Goal: Check status: Check status

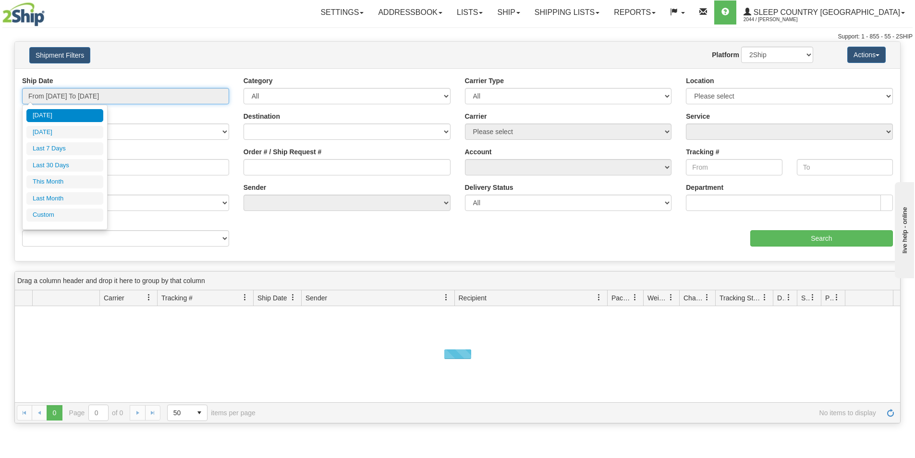
click at [153, 95] on input "From [DATE] To [DATE]" at bounding box center [125, 96] width 207 height 16
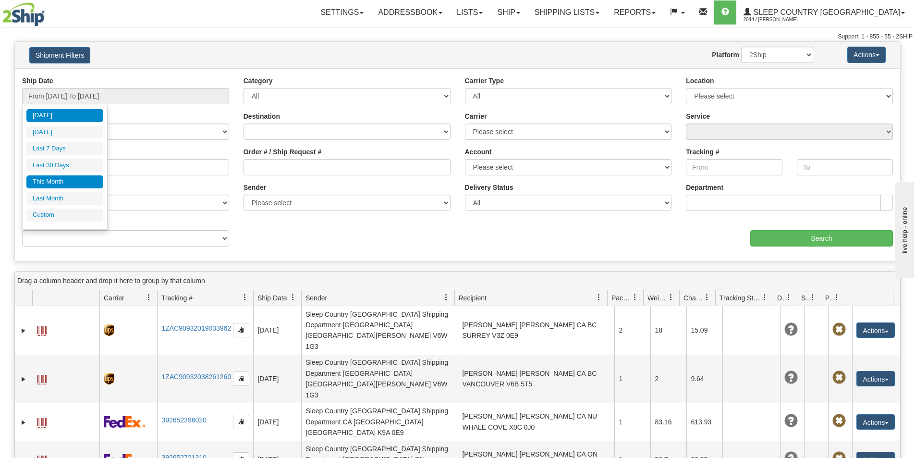
click at [68, 178] on li "This Month" at bounding box center [64, 181] width 77 height 13
type input "From [DATE] To [DATE]"
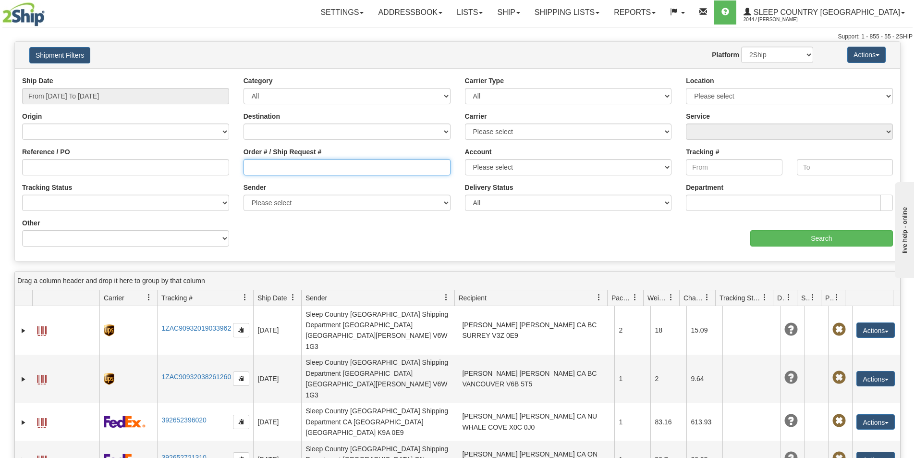
click at [251, 170] on input "Order # / Ship Request #" at bounding box center [346, 167] width 207 height 16
paste input "9002I014989"
type input "9002I014989"
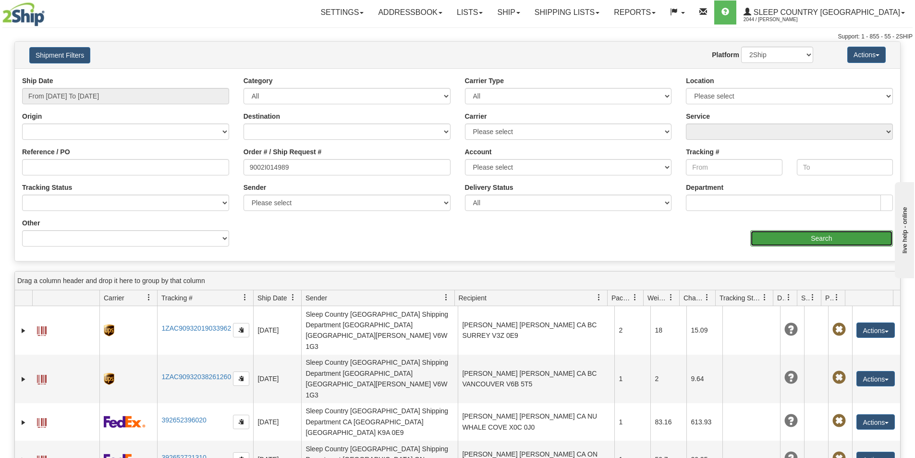
click at [776, 243] on input "Search" at bounding box center [821, 238] width 143 height 16
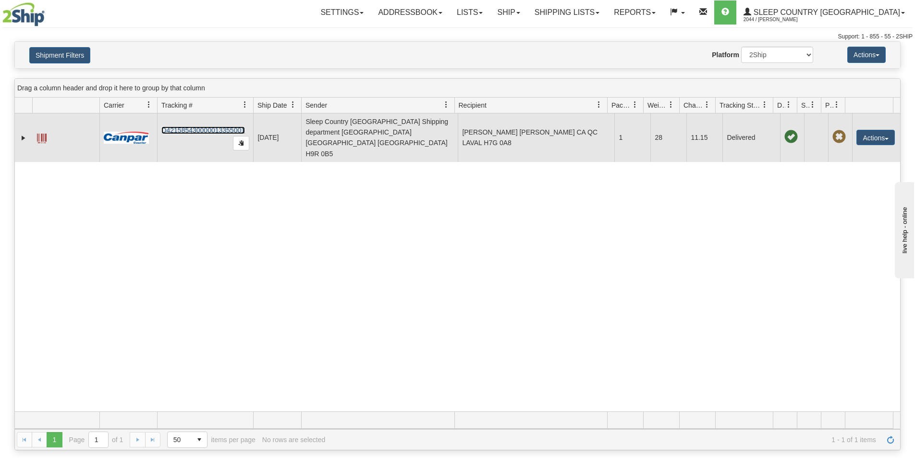
click at [209, 126] on link "D421585430000013355001" at bounding box center [203, 130] width 84 height 8
